Goal: Go to known website: Access a specific website the user already knows

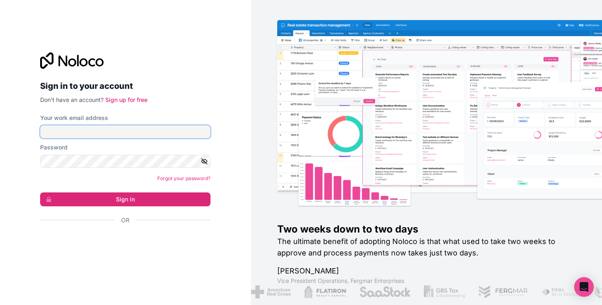
click at [0, 305] on com-1password-button at bounding box center [0, 305] width 0 height 0
type input "**********"
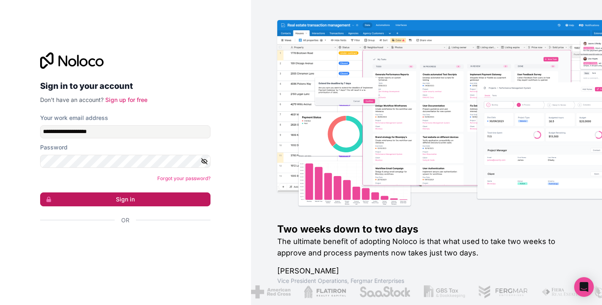
click at [117, 201] on button "Sign in" at bounding box center [125, 200] width 170 height 14
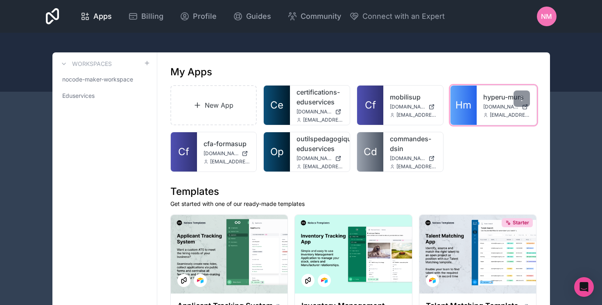
click at [486, 98] on link "hyperu-murs" at bounding box center [507, 97] width 47 height 10
